Goal: Task Accomplishment & Management: Manage account settings

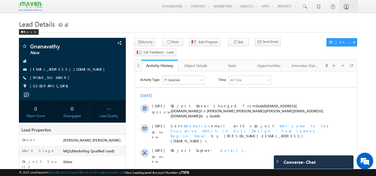
click at [144, 19] on h1 "Lead Details" at bounding box center [188, 23] width 339 height 11
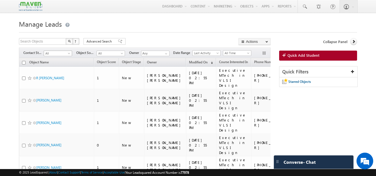
click at [68, 55] on span at bounding box center [69, 54] width 4 height 4
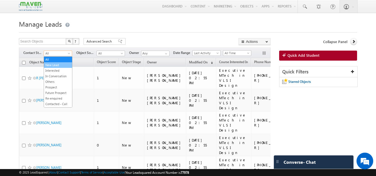
click at [59, 63] on link "New Lead" at bounding box center [58, 65] width 28 height 5
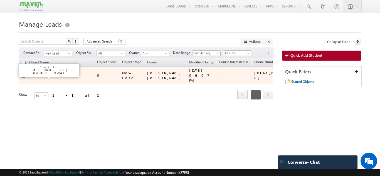
click at [39, 75] on link "Nirmal" at bounding box center [41, 76] width 10 height 4
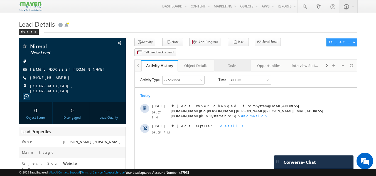
click at [234, 62] on div "Tasks" at bounding box center [232, 65] width 27 height 7
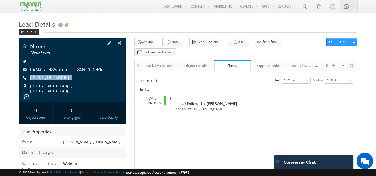
drag, startPoint x: 58, startPoint y: 78, endPoint x: 58, endPoint y: 82, distance: 3.6
click at [58, 82] on div "Nirmal New Lead nirmal170988@gmail.com +91-7338983961" at bounding box center [73, 68] width 102 height 50
copy div "[PHONE_NUMBER]"
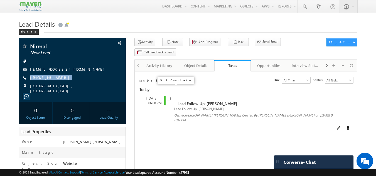
click at [169, 97] on input "checkbox" at bounding box center [169, 99] width 4 height 4
checkbox input "false"
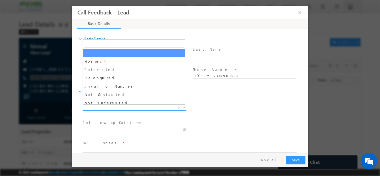
click at [121, 105] on span "X" at bounding box center [135, 108] width 104 height 6
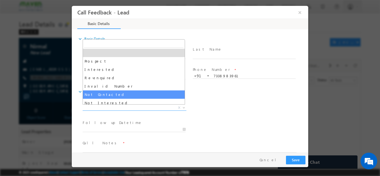
select select "Not Contacted"
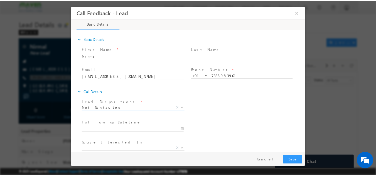
scroll to position [30, 0]
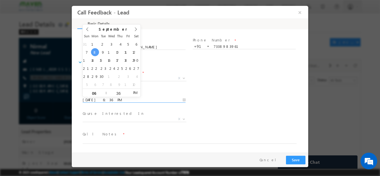
click at [115, 99] on input "08/09/2025 6:36 PM" at bounding box center [134, 100] width 103 height 6
type input "09/09/2025 6:36 PM"
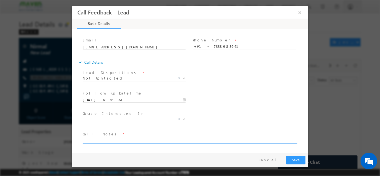
click at [110, 139] on textarea at bounding box center [190, 140] width 214 height 6
type textarea "dnp"
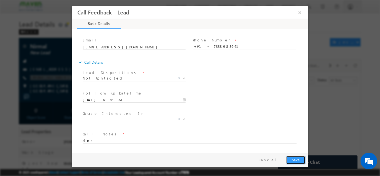
click at [295, 161] on button "Save" at bounding box center [295, 160] width 19 height 9
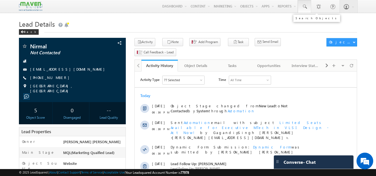
click at [303, 9] on span at bounding box center [305, 7] width 6 height 6
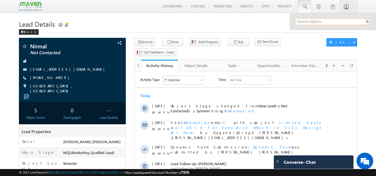
click at [304, 22] on input "text" at bounding box center [332, 21] width 75 height 7
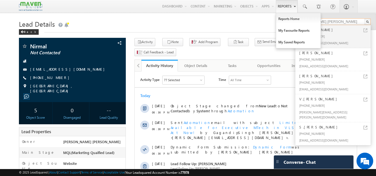
type input "udit kumar pate"
